Goal: Complete application form

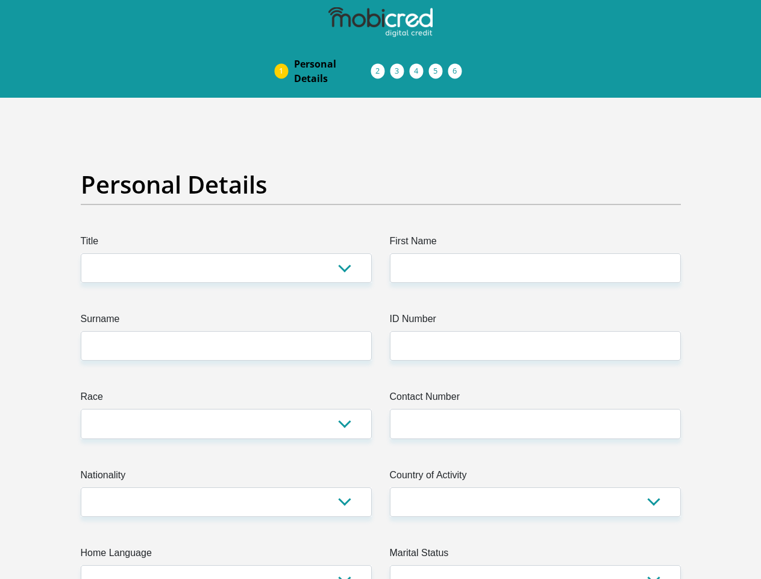
click at [0, 0] on img at bounding box center [0, 0] width 0 height 0
click at [284, 52] on link "Personal Details" at bounding box center [332, 71] width 96 height 39
click at [381, 66] on link "Acceptance of Services" at bounding box center [390, 71] width 19 height 10
click at [0, 0] on span "Documents" at bounding box center [0, 0] width 0 height 0
click at [439, 66] on link "Debicheck Mandate" at bounding box center [429, 71] width 19 height 10
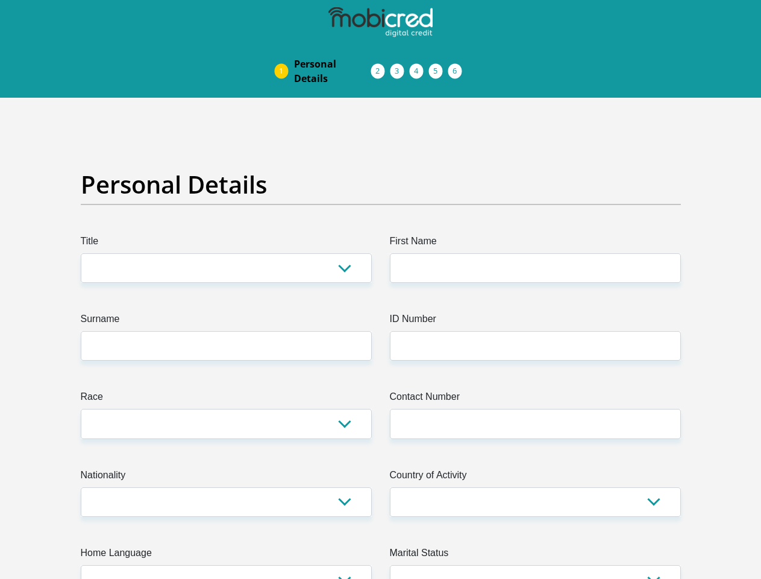
click at [458, 66] on link "Curata Authentication" at bounding box center [448, 71] width 19 height 10
click at [477, 66] on link "Pre Agreement Signoff" at bounding box center [467, 71] width 19 height 10
